Goal: Find specific page/section: Find specific page/section

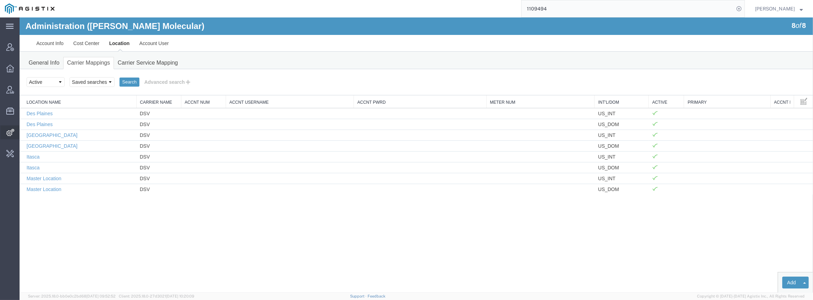
click at [24, 131] on span "Integrations" at bounding box center [21, 132] width 5 height 14
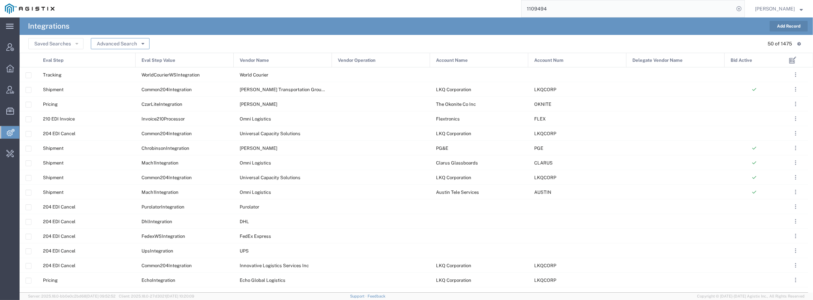
click at [115, 39] on button "Advanced Search" at bounding box center [120, 43] width 59 height 11
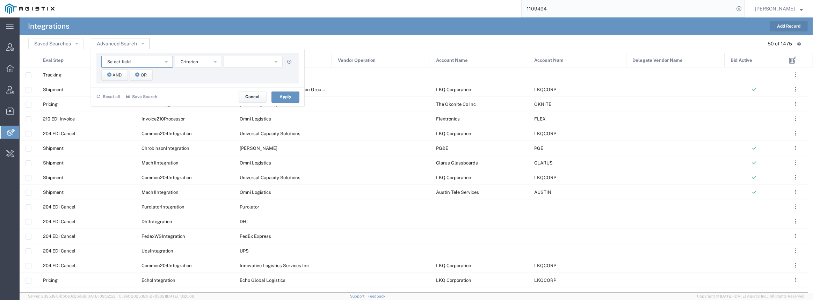
click at [128, 61] on span "Select field" at bounding box center [118, 62] width 23 height 7
click at [140, 121] on span "Vendor Name" at bounding box center [137, 123] width 70 height 9
click at [234, 63] on input "text" at bounding box center [252, 62] width 59 height 12
type input "[PERSON_NAME]"
click at [288, 94] on button "Apply" at bounding box center [285, 96] width 28 height 11
